Goal: Navigation & Orientation: Find specific page/section

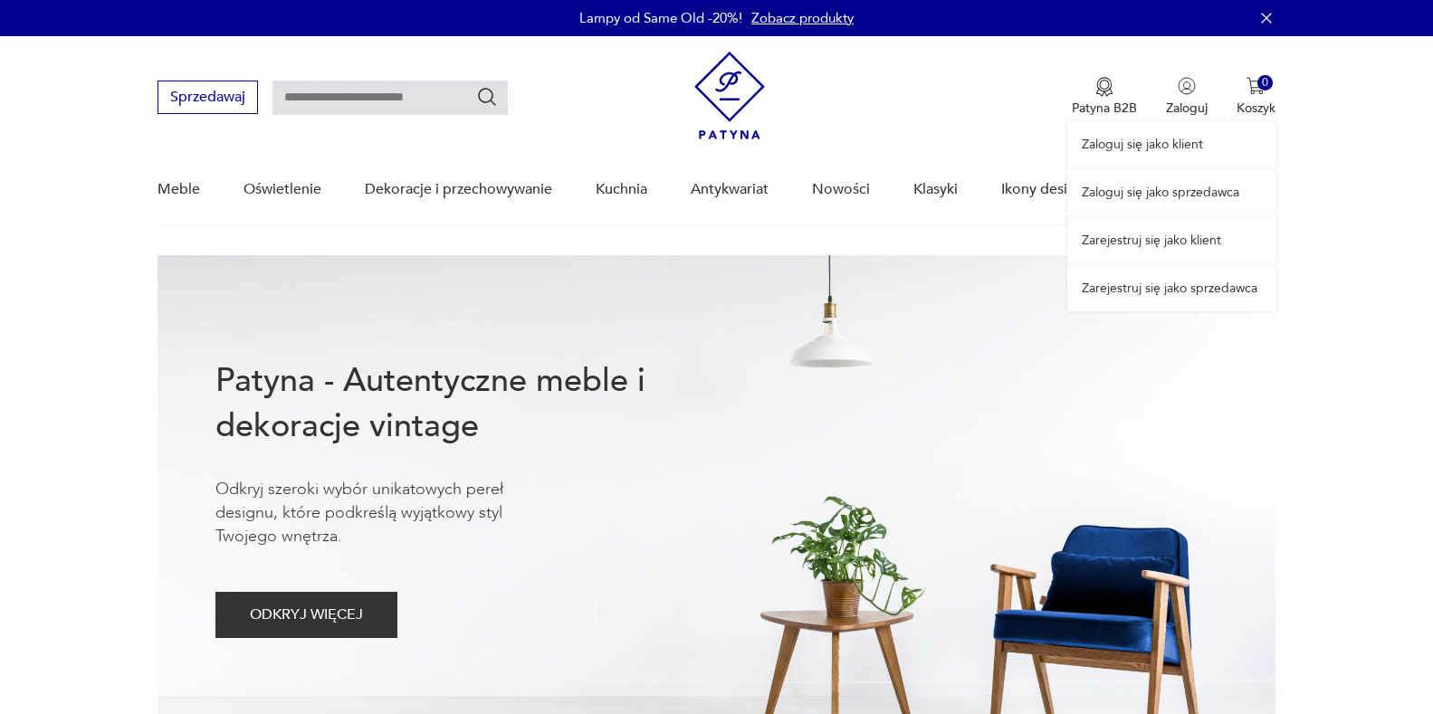
click at [1168, 188] on link "Zaloguj się jako sprzedawca" at bounding box center [1171, 192] width 208 height 46
click at [1172, 187] on link "Zaloguj się jako sprzedawca" at bounding box center [1171, 192] width 208 height 46
